Goal: Navigation & Orientation: Find specific page/section

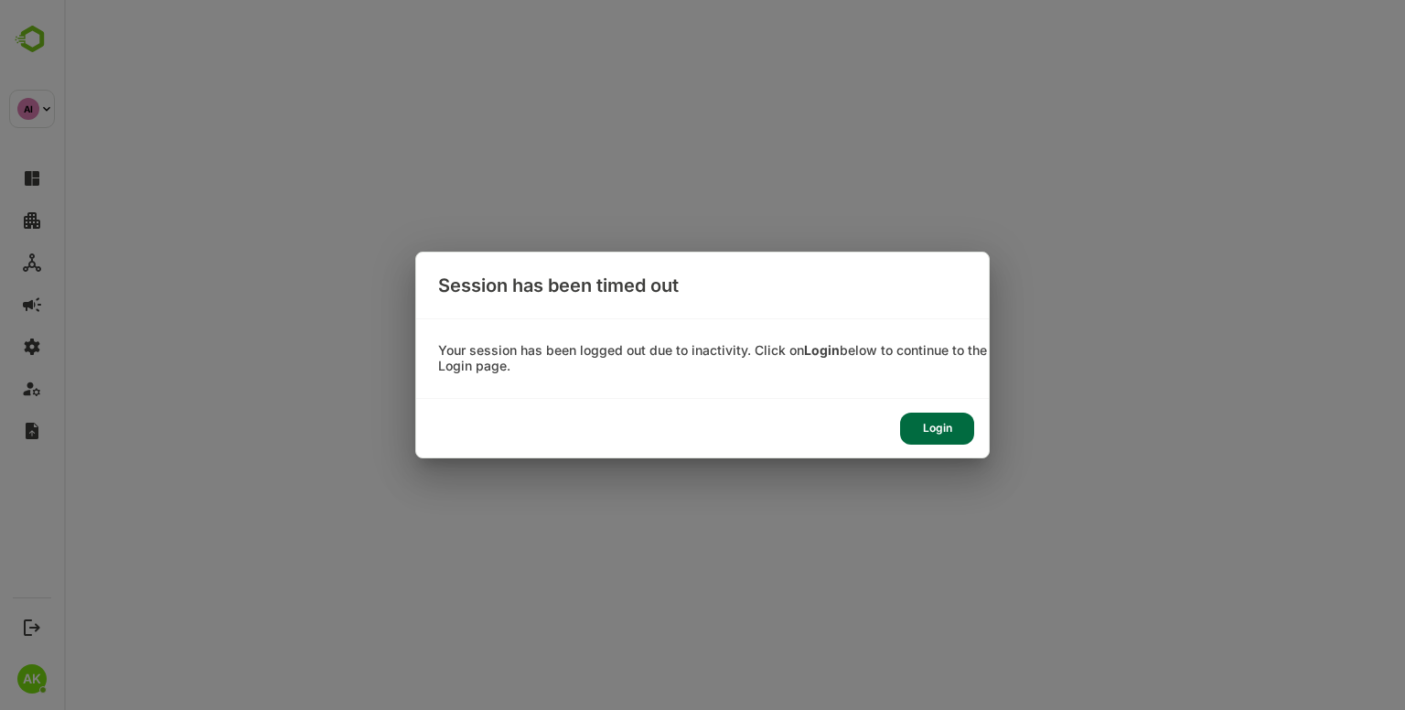
click at [947, 429] on div "Login" at bounding box center [937, 428] width 74 height 32
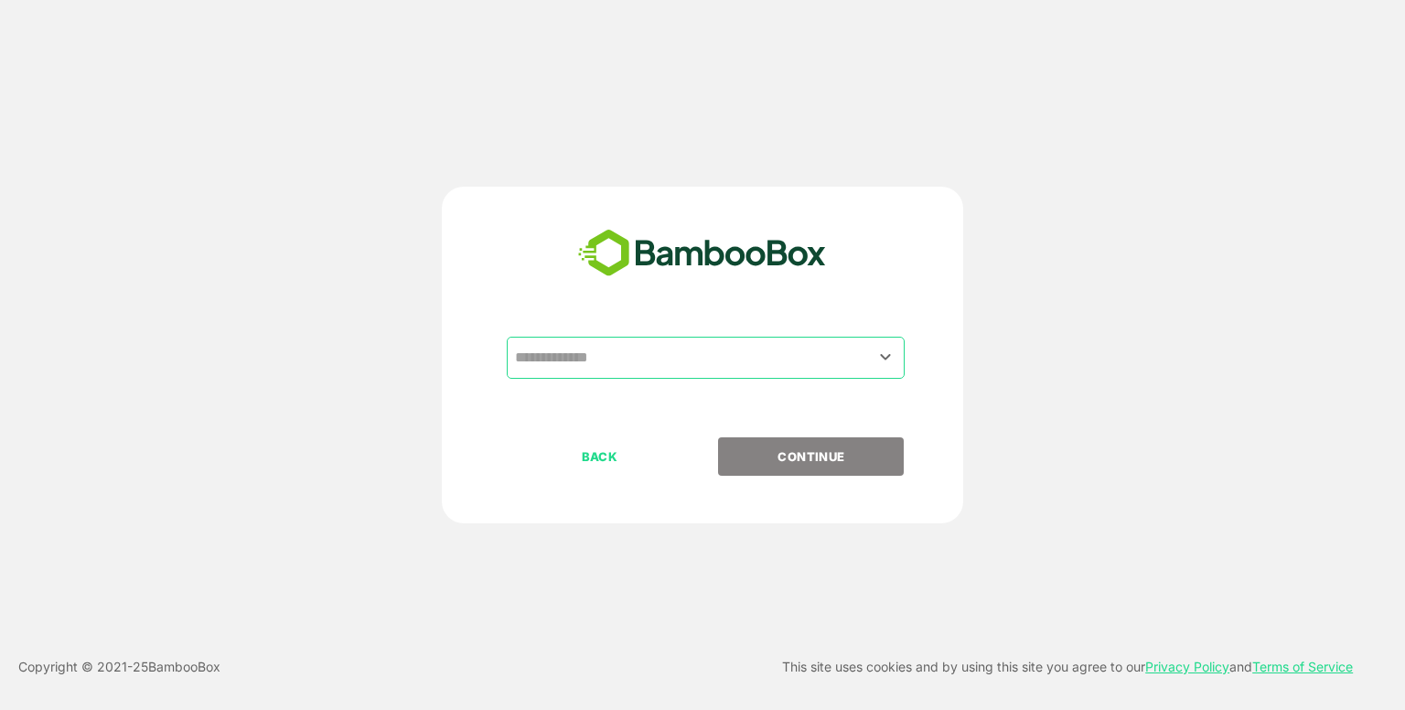
click at [747, 348] on input "text" at bounding box center [705, 357] width 390 height 35
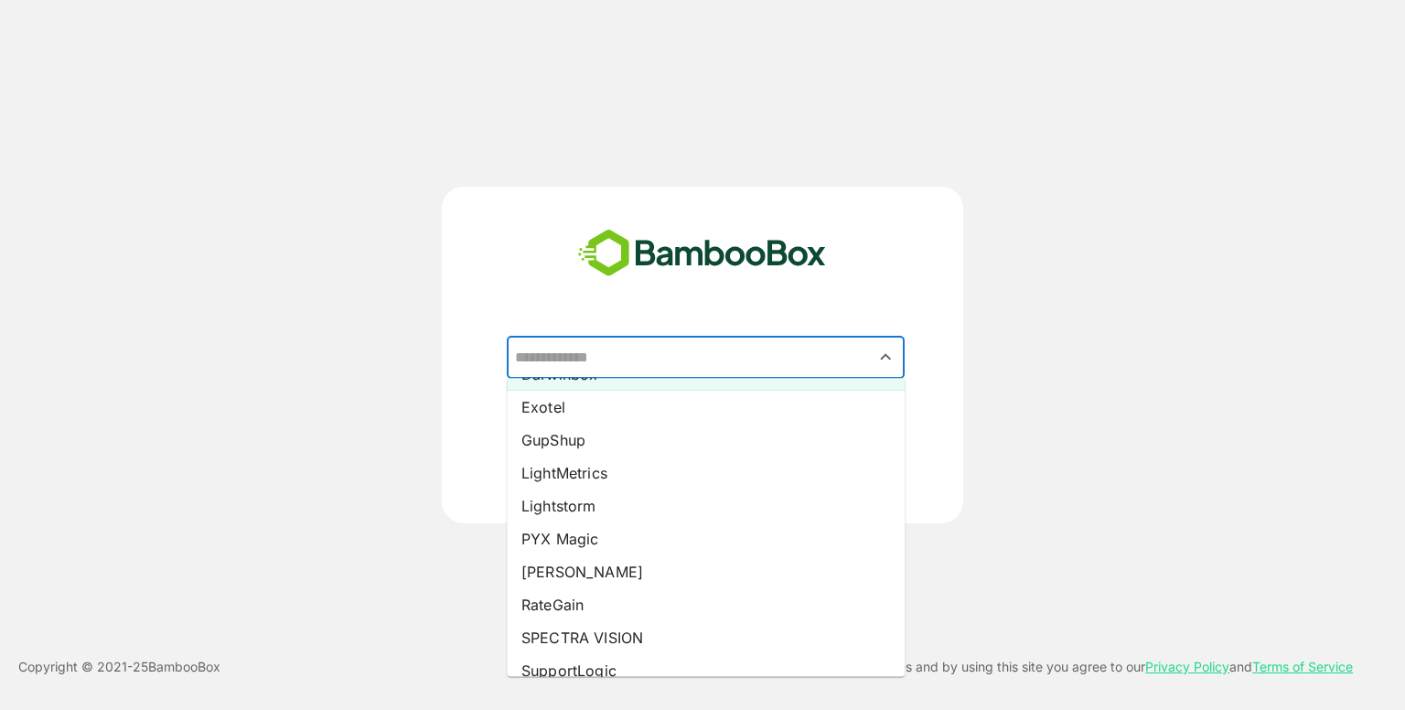
scroll to position [238, 0]
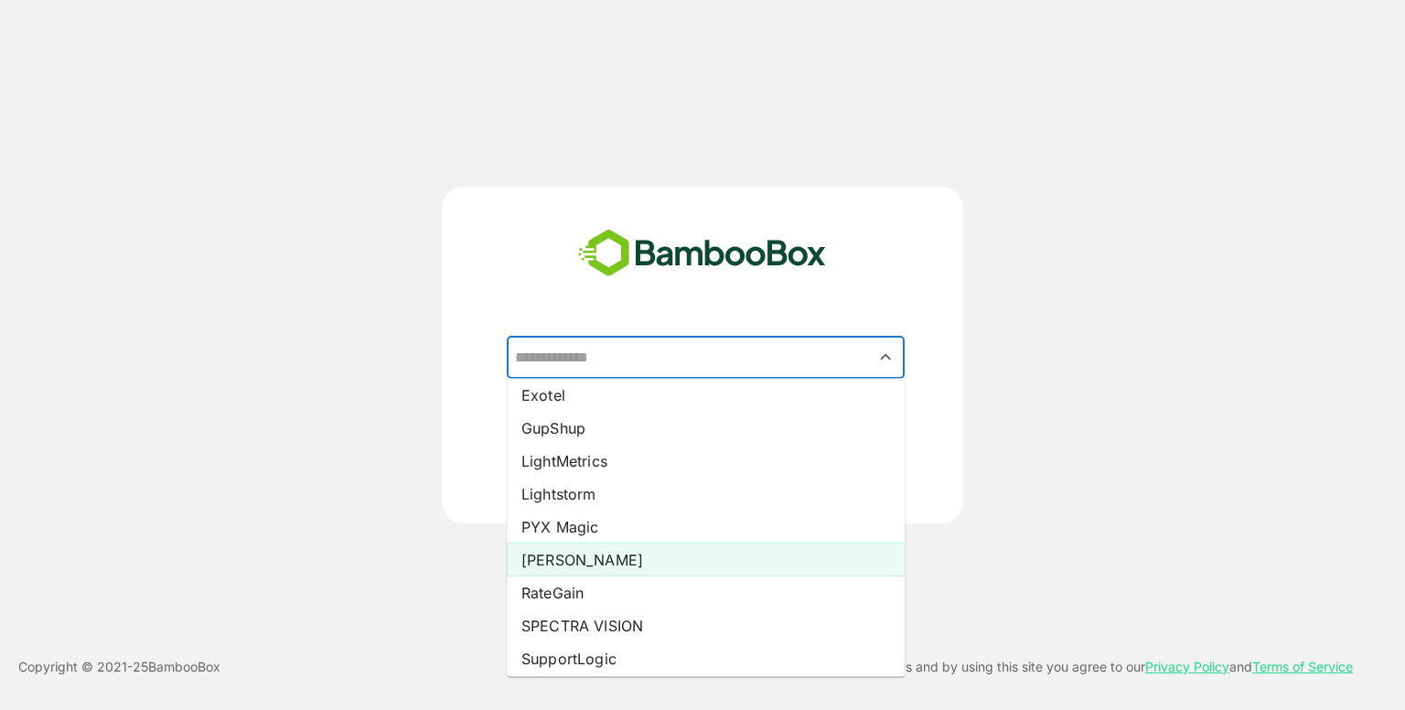
click at [686, 549] on li "[PERSON_NAME]" at bounding box center [706, 559] width 398 height 33
type input "*****"
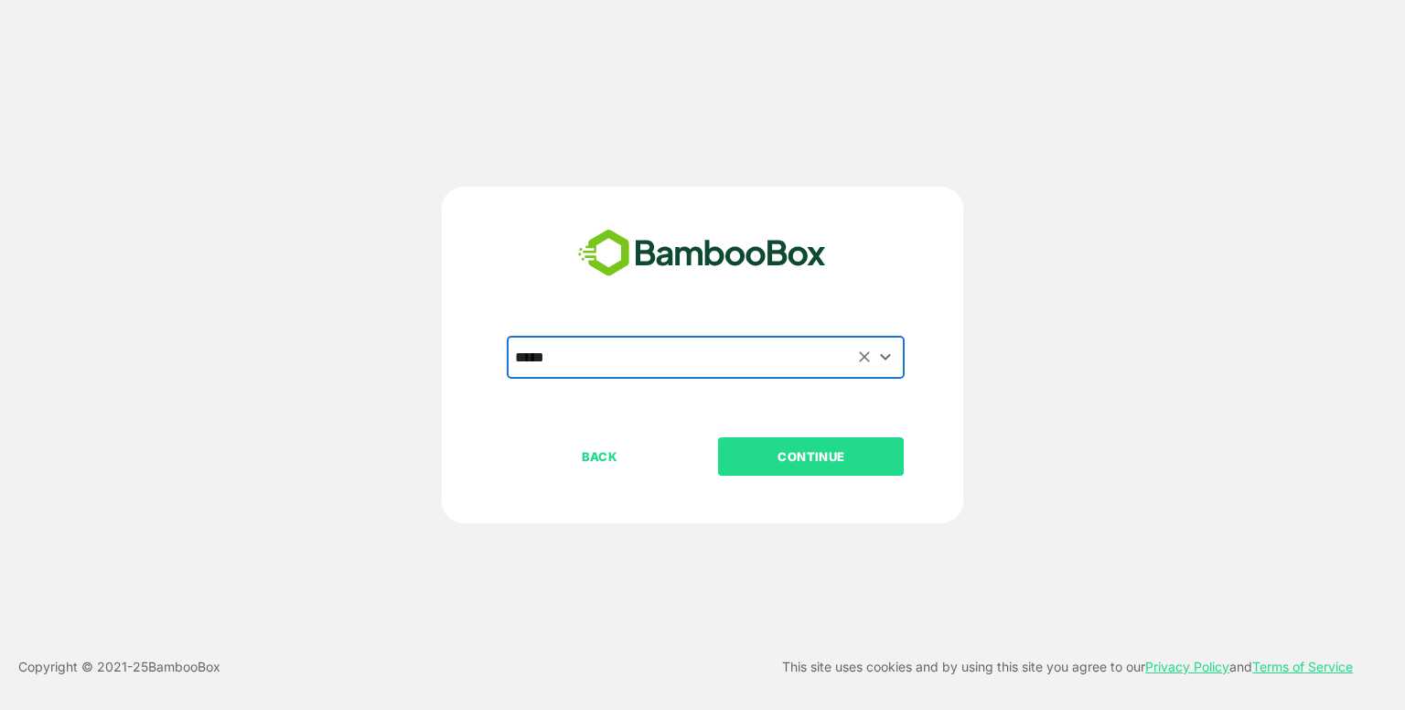
click at [784, 449] on p "CONTINUE" at bounding box center [811, 456] width 183 height 20
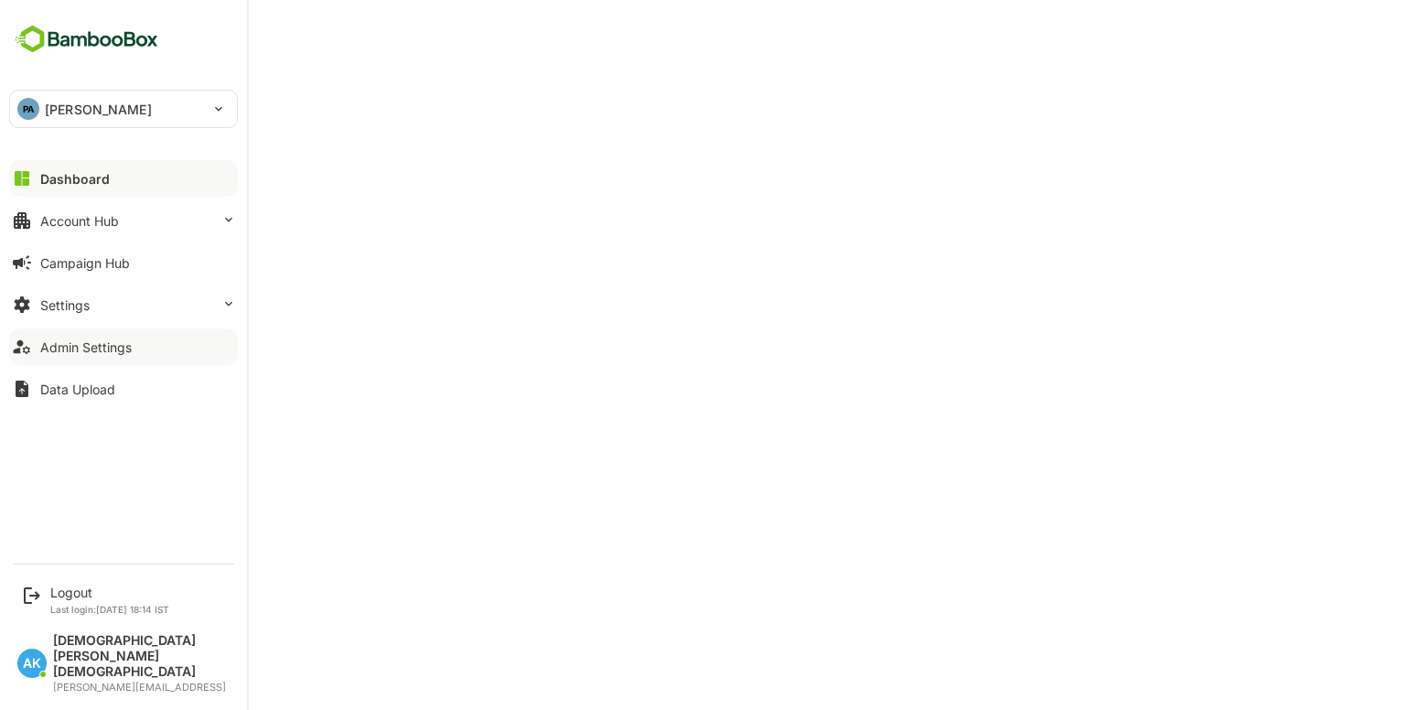
click at [138, 338] on button "Admin Settings" at bounding box center [123, 346] width 229 height 37
click at [80, 221] on div "Account Hub" at bounding box center [79, 221] width 79 height 16
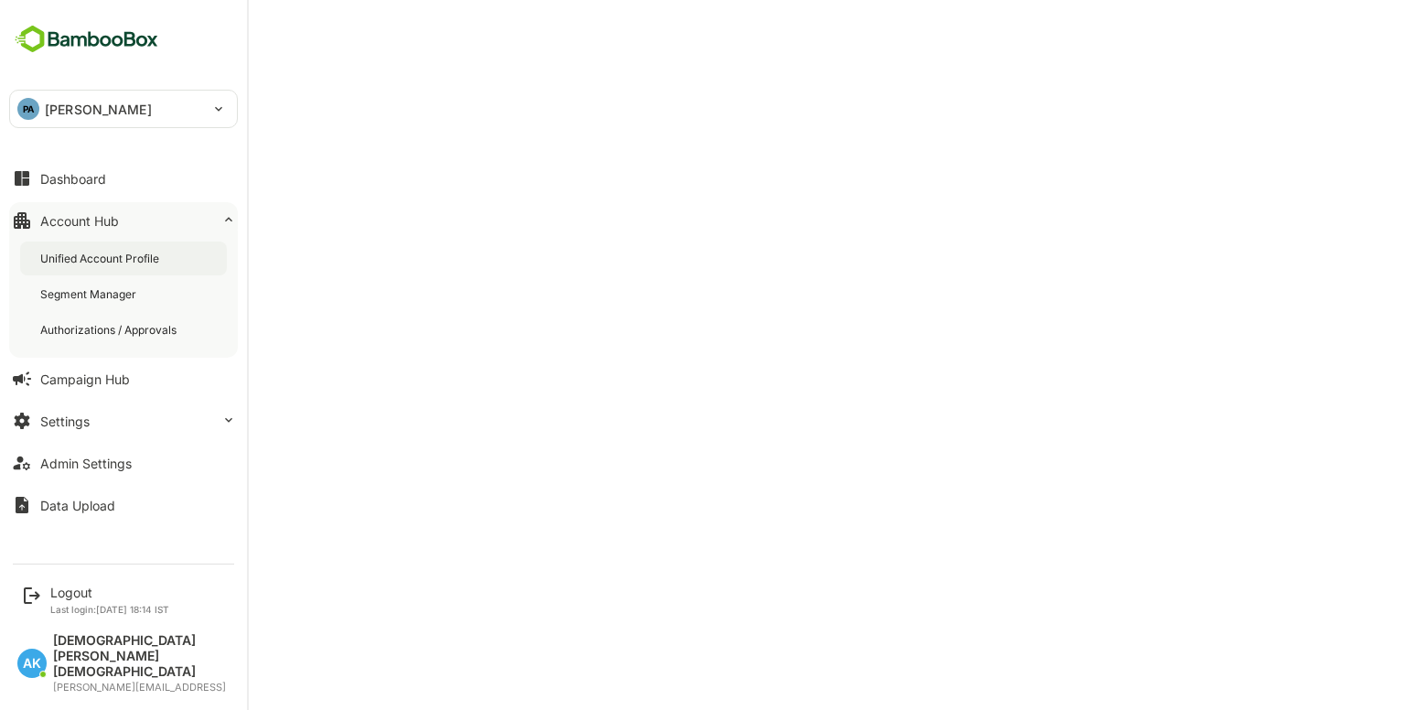
click at [112, 257] on div "Unified Account Profile" at bounding box center [101, 259] width 123 height 16
